Goal: Book appointment/travel/reservation

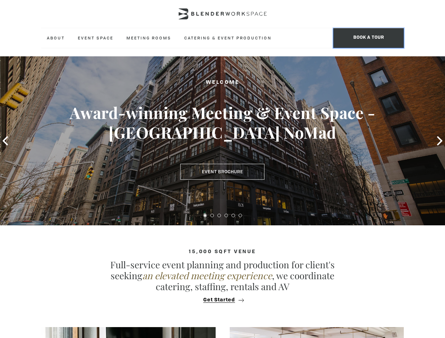
click at [368, 38] on span "BOOK A TOUR" at bounding box center [368, 38] width 70 height 20
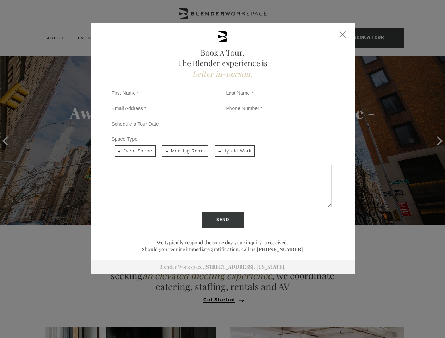
click at [5, 141] on div "Book A Tour. The Blender experience is better in-person. Team Size 1 2 3 4 5 6 …" at bounding box center [222, 169] width 445 height 338
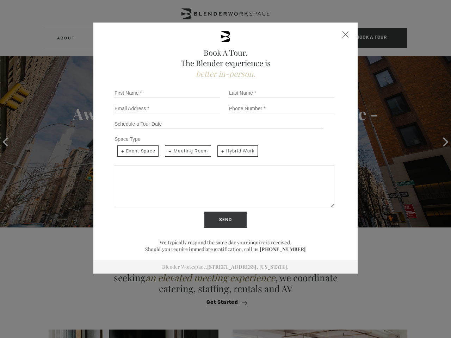
click at [439, 141] on div "Book A Tour. The Blender experience is better in-person. Team Size 1 2 3 4 5 6 …" at bounding box center [225, 169] width 451 height 338
click at [205, 215] on input "Send" at bounding box center [225, 220] width 42 height 16
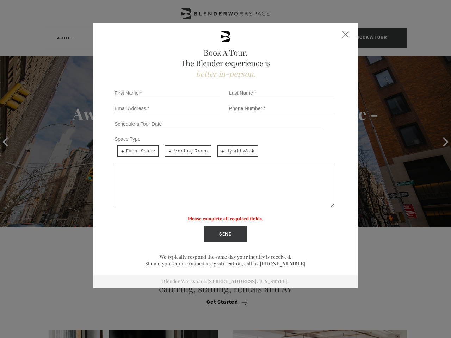
click at [212, 215] on label "Please complete all required fields." at bounding box center [225, 218] width 75 height 6
click at [219, 215] on label "Please complete all required fields." at bounding box center [225, 218] width 75 height 6
click at [226, 215] on label "Please complete all required fields." at bounding box center [225, 218] width 75 height 6
click at [233, 215] on label "Please complete all required fields." at bounding box center [225, 218] width 75 height 6
